Goal: Navigation & Orientation: Go to known website

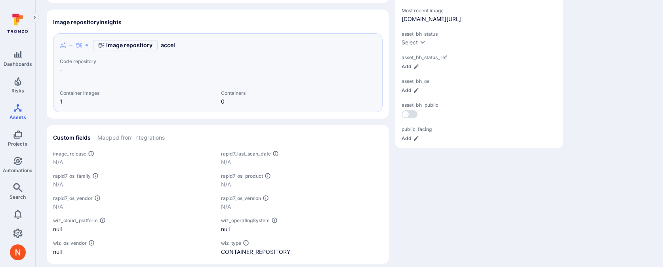
scroll to position [241, 0]
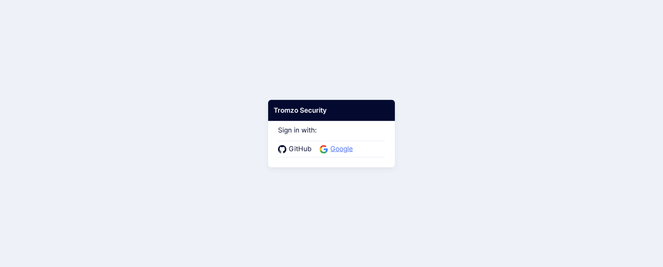
click at [336, 147] on span "Google" at bounding box center [341, 149] width 27 height 10
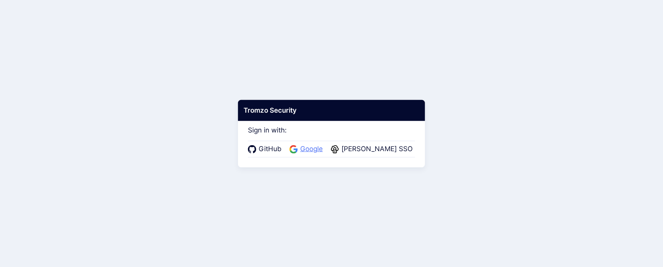
click at [311, 149] on span "Google" at bounding box center [311, 149] width 27 height 10
